Goal: Information Seeking & Learning: Learn about a topic

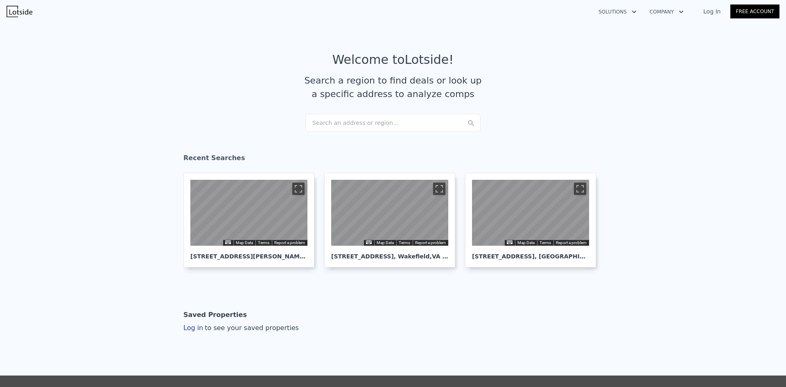
click at [379, 111] on article "Welcome to Lotside ! Search a region to find deals or look up a specific addres…" at bounding box center [393, 82] width 524 height 61
click at [368, 124] on div "Search an address or region..." at bounding box center [392, 123] width 175 height 18
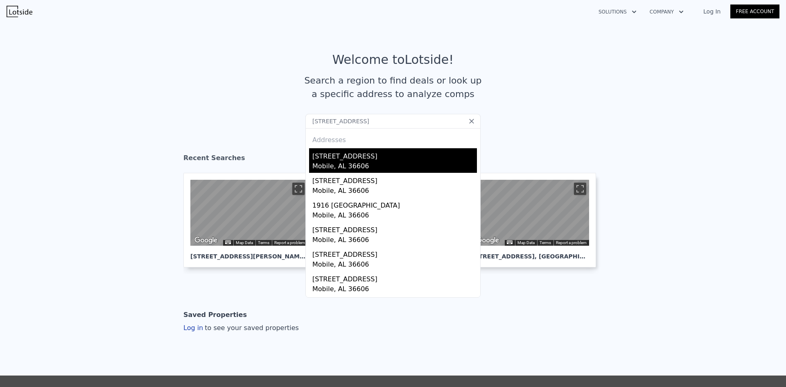
type input "[STREET_ADDRESS]"
click at [370, 158] on div "[STREET_ADDRESS]" at bounding box center [394, 154] width 165 height 13
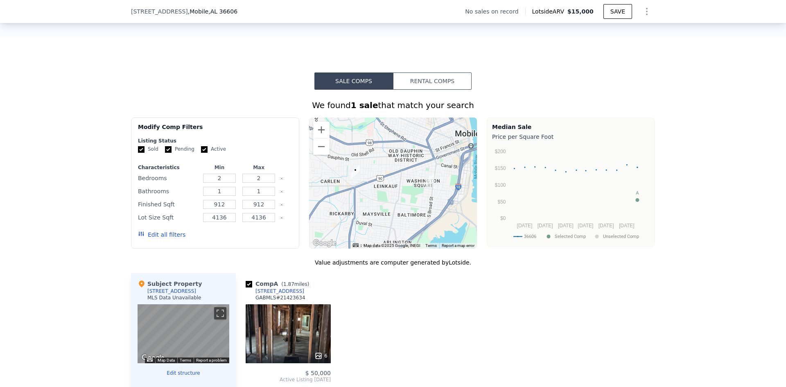
scroll to position [529, 0]
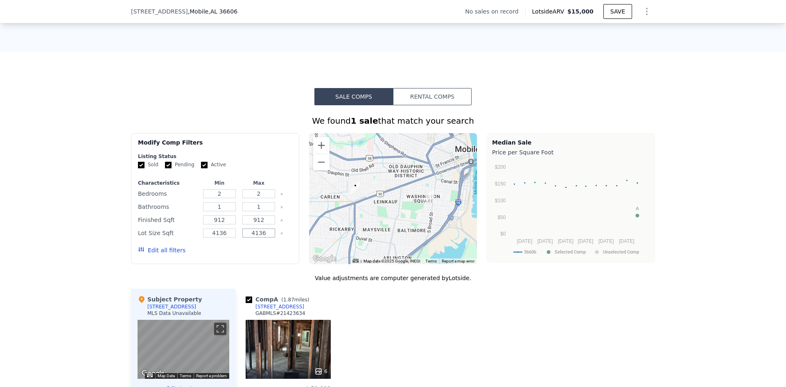
drag, startPoint x: 232, startPoint y: 240, endPoint x: 225, endPoint y: 243, distance: 7.7
click at [229, 239] on div "Lot Size Sqft 4136 4136" at bounding box center [215, 232] width 154 height 11
drag, startPoint x: 268, startPoint y: 211, endPoint x: 242, endPoint y: 211, distance: 26.2
click at [242, 211] on input "1" at bounding box center [258, 206] width 32 height 9
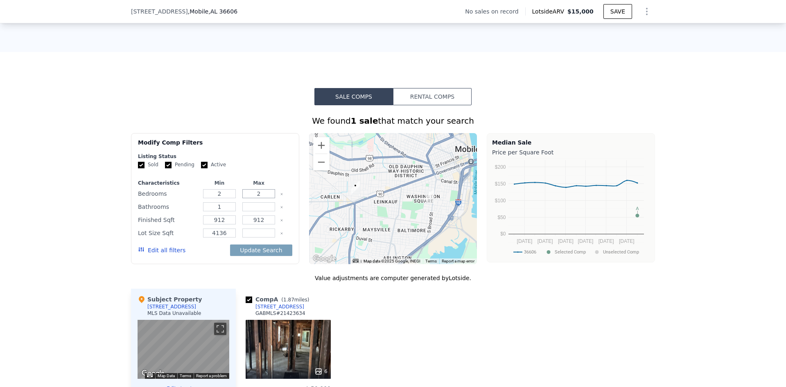
drag, startPoint x: 260, startPoint y: 201, endPoint x: 244, endPoint y: 201, distance: 15.6
click at [250, 198] on input "2" at bounding box center [258, 193] width 32 height 9
type input "3"
drag, startPoint x: 477, startPoint y: 344, endPoint x: 421, endPoint y: 338, distance: 56.8
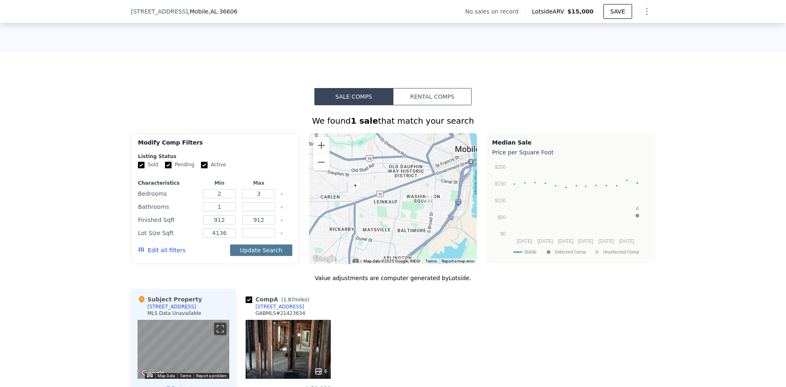
click at [271, 256] on button "Update Search" at bounding box center [261, 249] width 62 height 11
checkbox input "false"
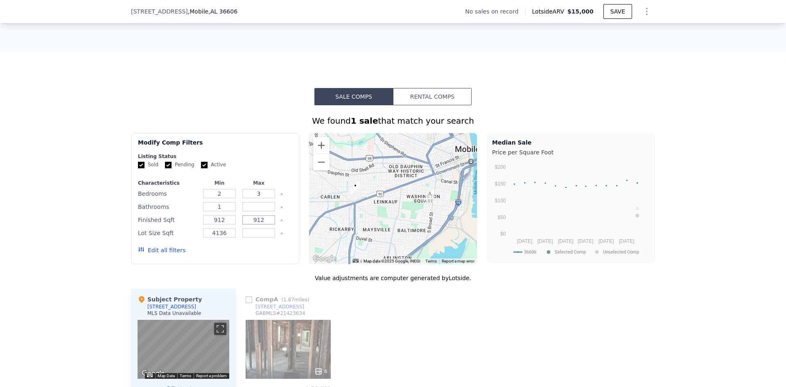
drag, startPoint x: 260, startPoint y: 226, endPoint x: 238, endPoint y: 226, distance: 22.1
click at [241, 226] on div "912" at bounding box center [259, 219] width 36 height 11
click at [279, 253] on button "Update Search" at bounding box center [261, 249] width 62 height 11
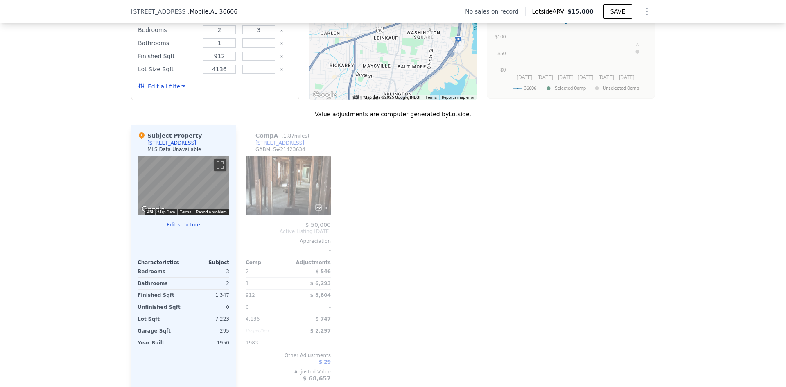
scroll to position [570, 0]
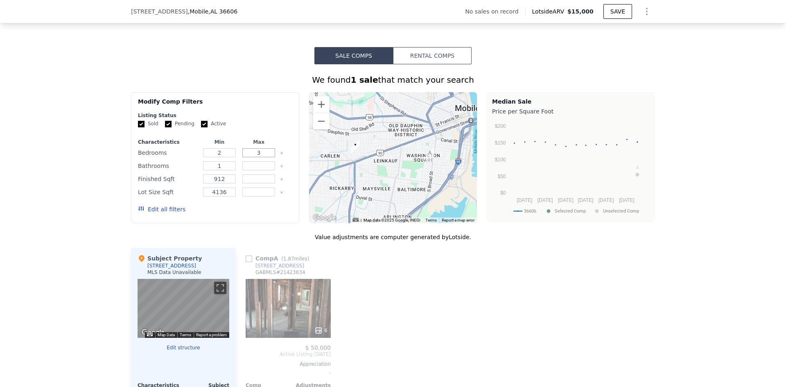
click at [265, 157] on input "3" at bounding box center [258, 152] width 32 height 9
type input "4"
click at [264, 215] on button "Update Search" at bounding box center [261, 209] width 62 height 11
drag, startPoint x: 218, startPoint y: 173, endPoint x: 206, endPoint y: 175, distance: 12.5
click at [211, 170] on input "1" at bounding box center [219, 165] width 32 height 9
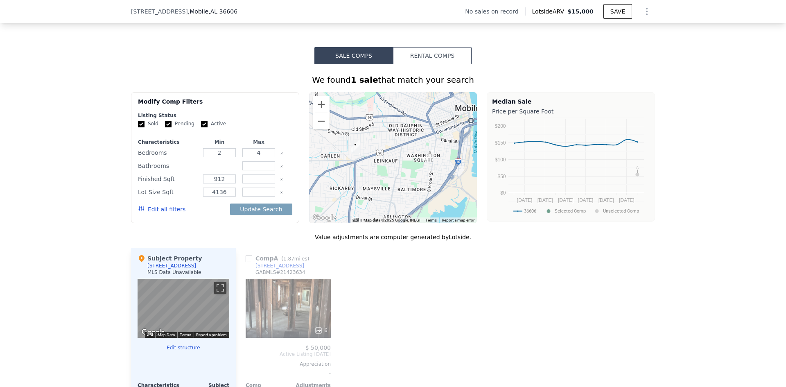
click at [230, 204] on button "Update Search" at bounding box center [261, 209] width 62 height 11
click at [258, 157] on input "4" at bounding box center [258, 152] width 32 height 9
click at [230, 204] on button "Update Search" at bounding box center [261, 209] width 62 height 11
click at [233, 183] on input "912" at bounding box center [219, 178] width 32 height 9
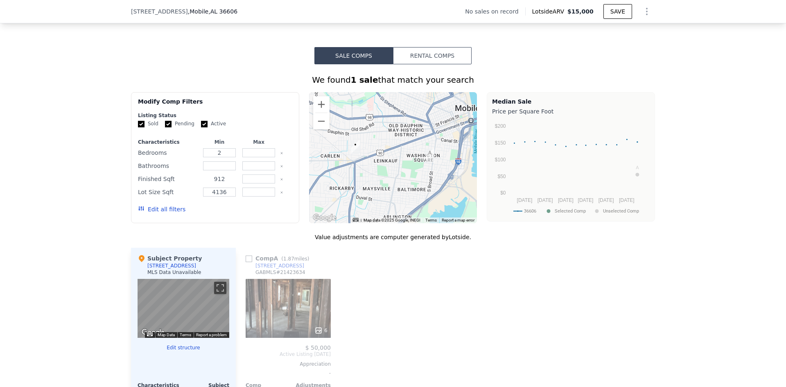
click at [229, 183] on input "912" at bounding box center [219, 178] width 32 height 9
type input "9"
click at [230, 204] on button "Update Search" at bounding box center [261, 209] width 62 height 11
click at [220, 197] on input "4136" at bounding box center [219, 192] width 32 height 9
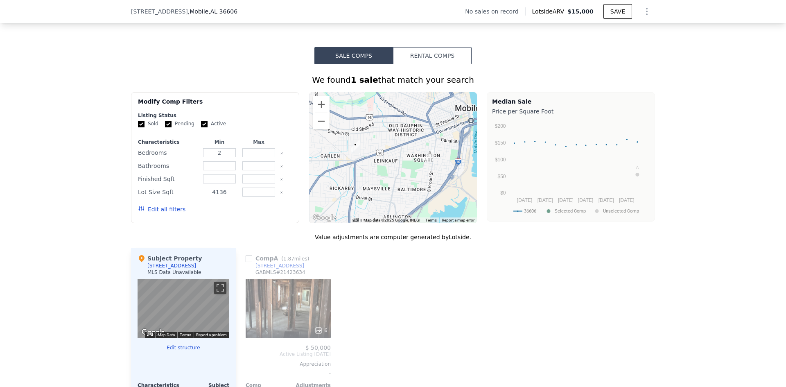
click at [220, 197] on input "4136" at bounding box center [219, 192] width 32 height 9
click at [230, 204] on button "Update Search" at bounding box center [261, 209] width 62 height 11
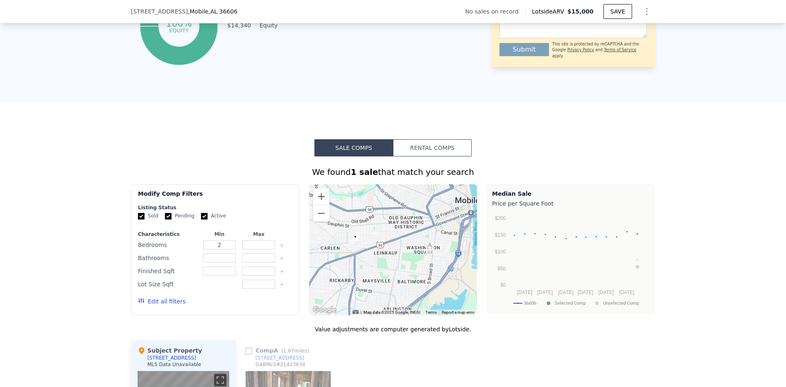
scroll to position [448, 0]
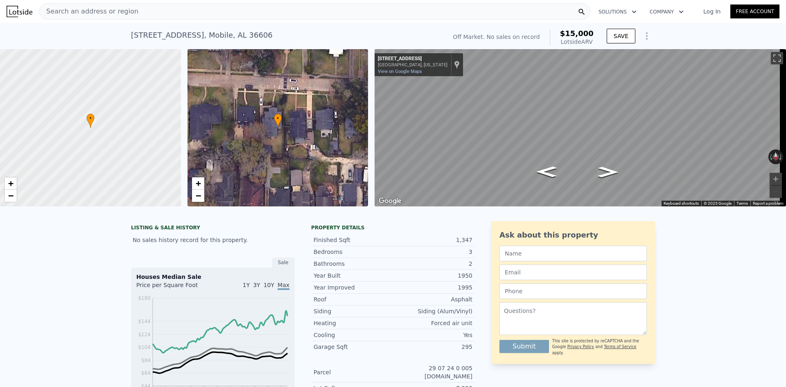
click at [220, 14] on div "Search an address or region" at bounding box center [314, 11] width 551 height 16
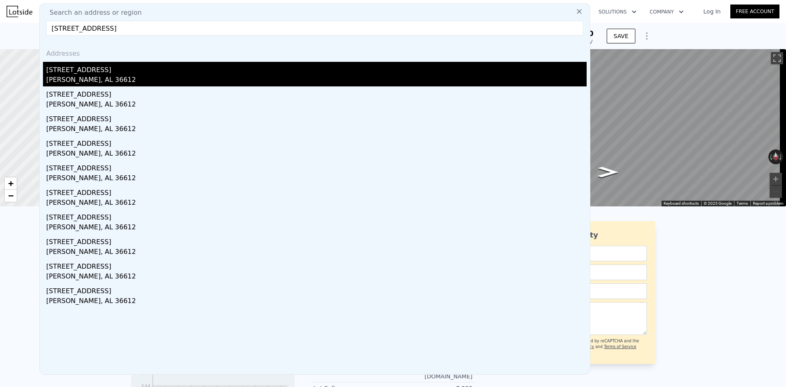
type input "646 Mount Sinai Ave Mobile, AL 36612"
click at [244, 78] on div "Prichard, AL 36612" at bounding box center [316, 80] width 541 height 11
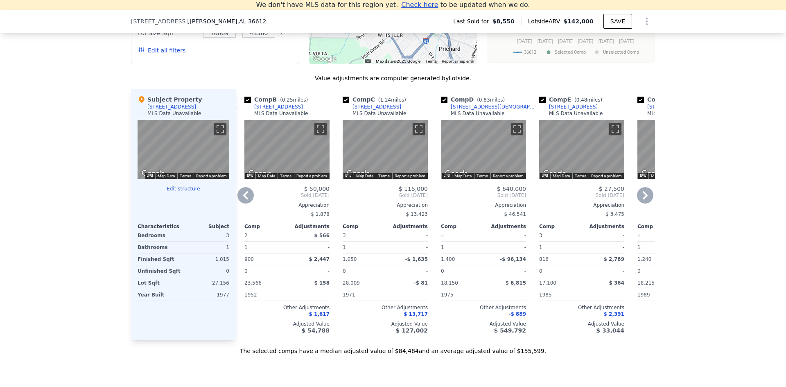
scroll to position [0, 103]
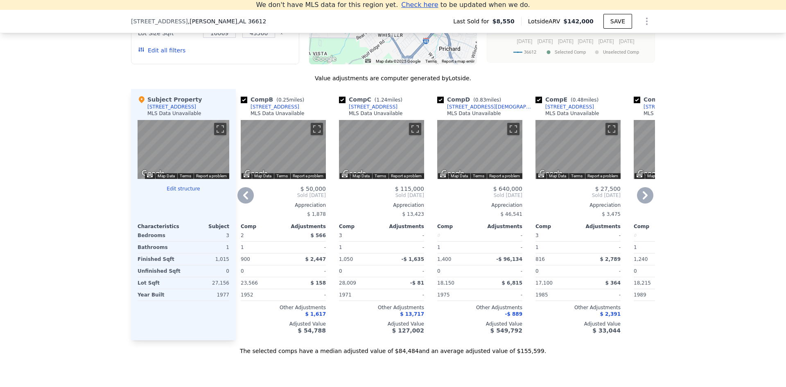
click at [339, 103] on input "checkbox" at bounding box center [342, 100] width 7 height 7
checkbox input "false"
click at [437, 103] on input "checkbox" at bounding box center [440, 100] width 7 height 7
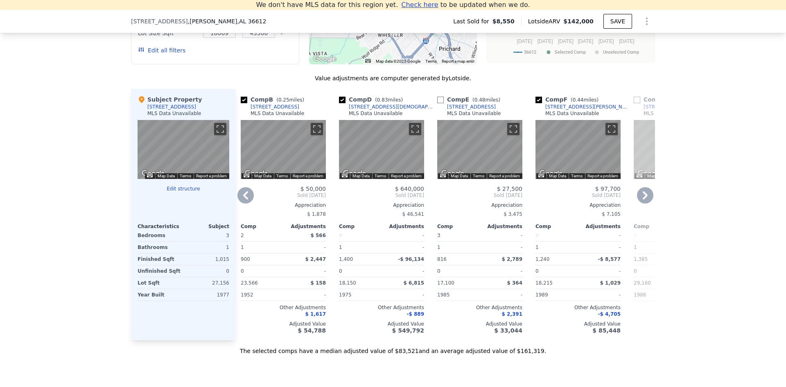
checkbox input "false"
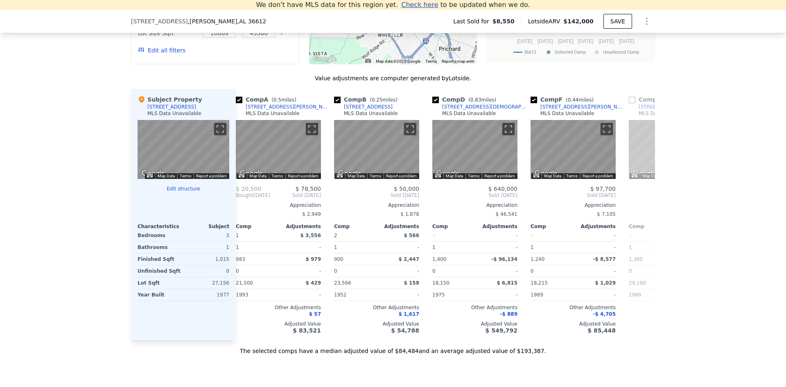
scroll to position [0, 0]
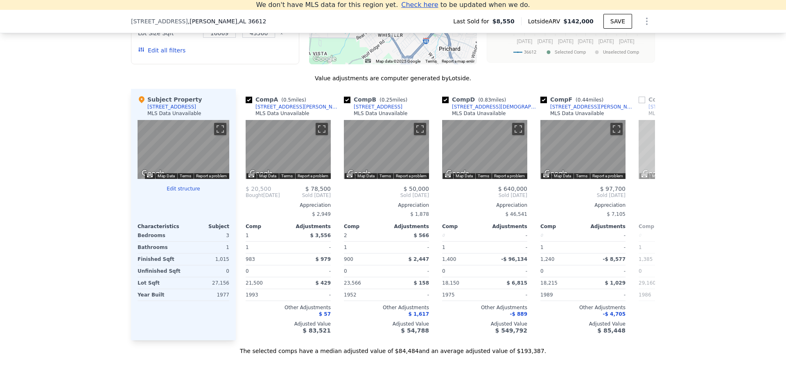
checkbox input "true"
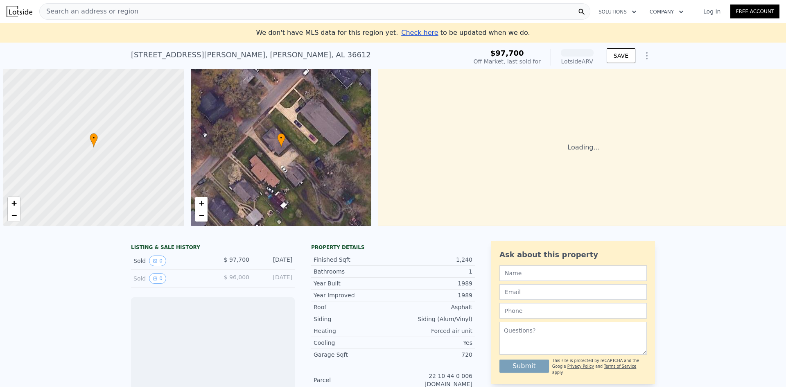
scroll to position [0, 3]
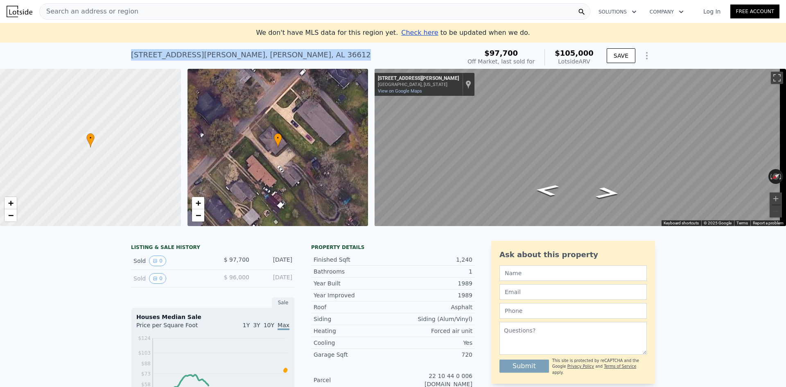
drag, startPoint x: 220, startPoint y: 57, endPoint x: 253, endPoint y: 55, distance: 33.6
click at [253, 55] on div "811 Elba Ave , Prichard , AL 36612 Sold Mar 2025 for $97,700 (~ARV $105k ) $97,…" at bounding box center [393, 56] width 786 height 26
